Goal: Find specific page/section: Find specific page/section

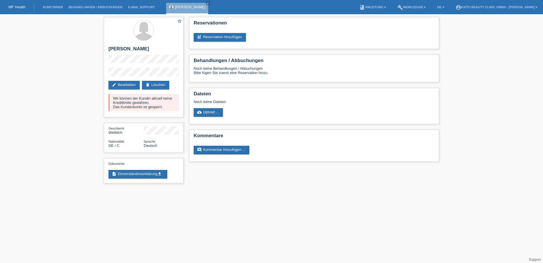
click at [11, 5] on link "MF Health" at bounding box center [17, 7] width 17 height 4
